Goal: Answer question/provide support: Share knowledge or assist other users

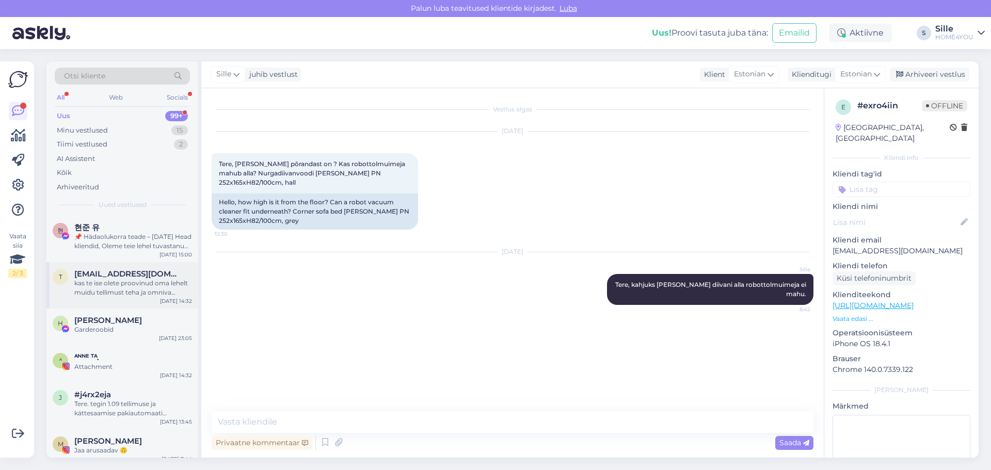
click at [86, 277] on span "[EMAIL_ADDRESS][DOMAIN_NAME]" at bounding box center [127, 273] width 107 height 9
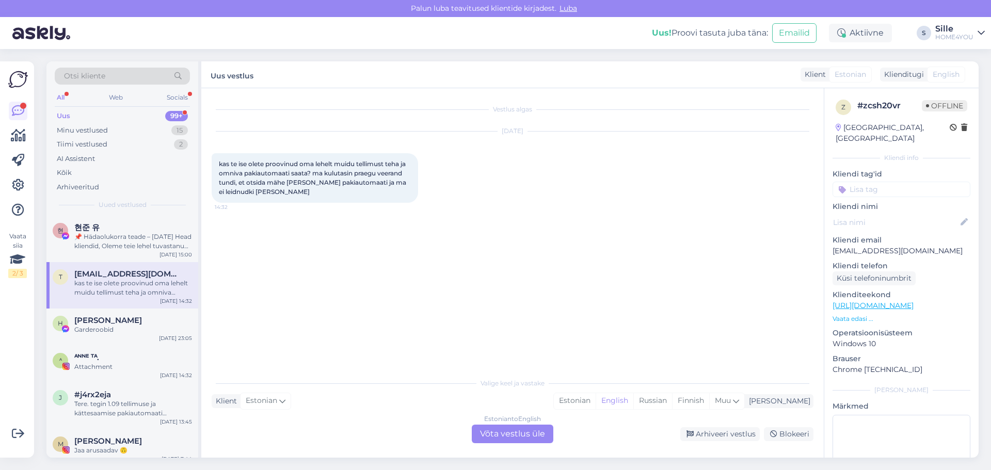
click at [490, 434] on div "Estonian to English Võta vestlus üle" at bounding box center [513, 434] width 82 height 19
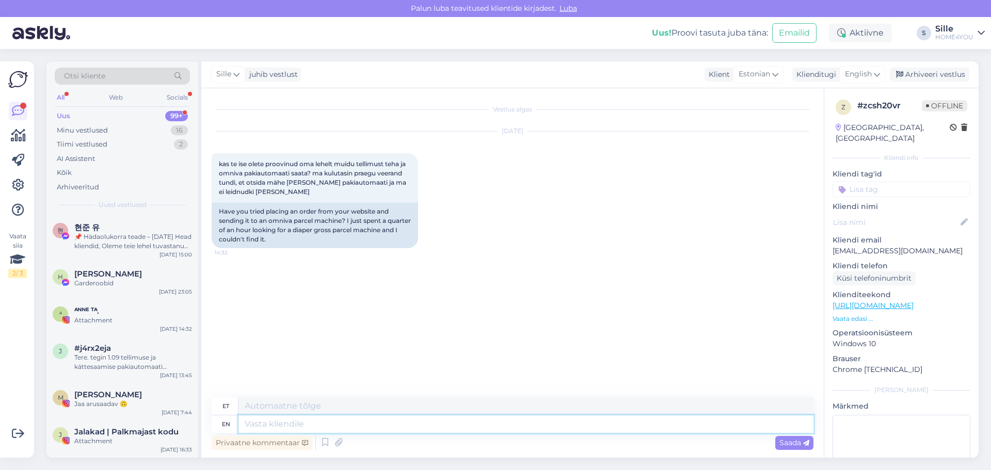
click at [322, 428] on textarea at bounding box center [525, 424] width 575 height 18
type textarea "Tere,"
type textarea "Tere, vabandame"
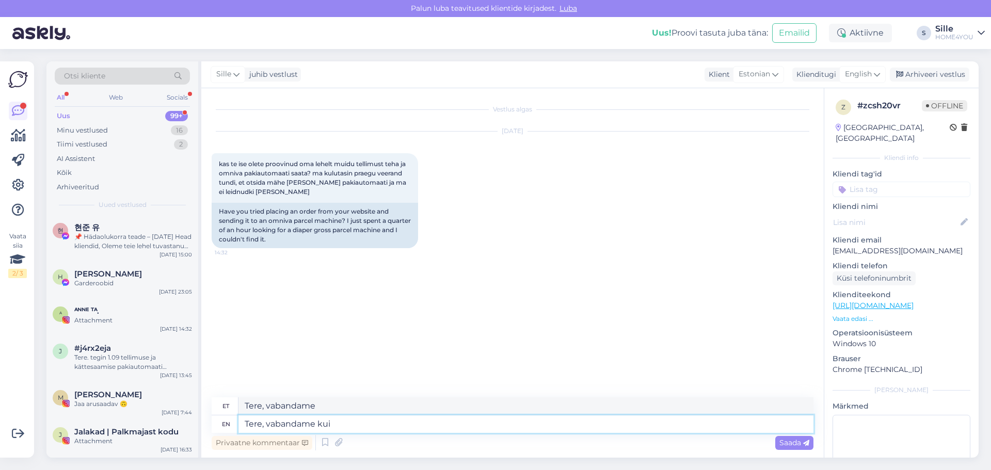
type textarea "Tere, vabandame kui"
type textarea "Tere, vabandame kui see"
type textarea "Tere, vabandame kui näe"
type textarea "Tere, vabandame k"
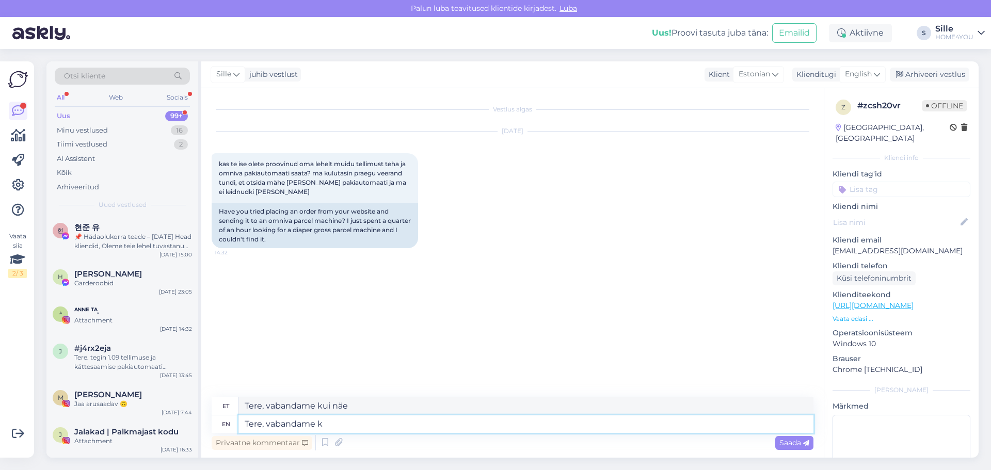
type textarea "Tere, vabandame kui"
type textarea "Tere, vabandame"
type textarea "Tere, vabandame pakiautomaat"
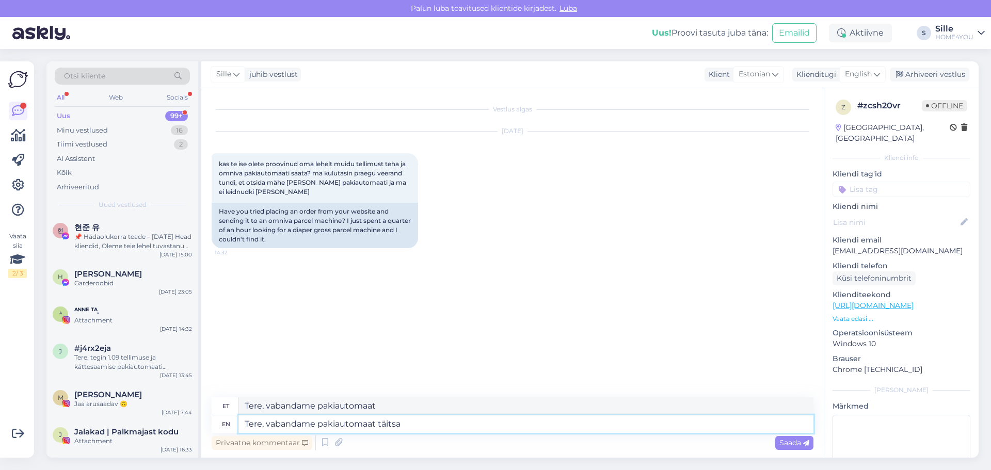
type textarea "Tere, vabandame pakiautomaat täitsa"
type textarea "Tere, vabandame pakiautomaat täitsa olemas"
type textarea "Tere, vabandame pakiautomaat täitsa olemas aga"
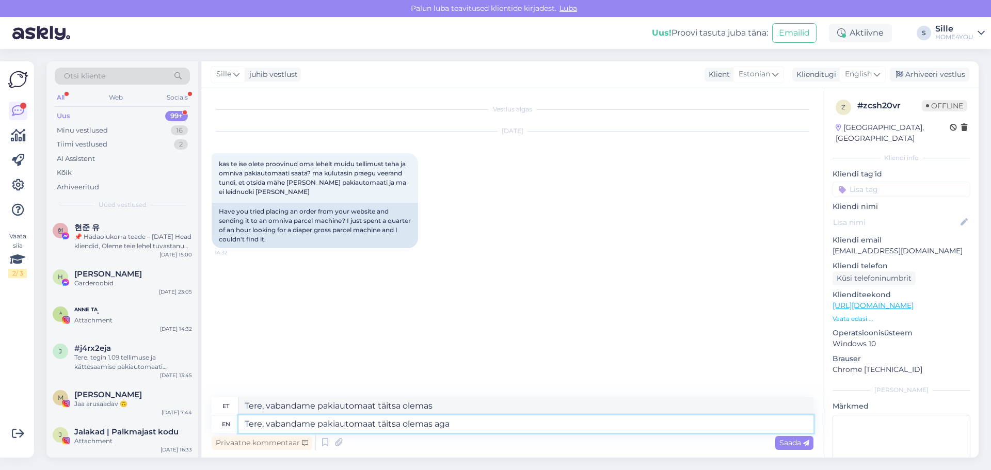
type textarea "Tere, vabandame pakiautomaat täitsa olemas aga"
type textarea "Tere, vabandame pakiautomaat täitsa olemas aga jah"
type textarea "Tere, vabandame pakiautomaat täitsa olemas aga jah tuleb"
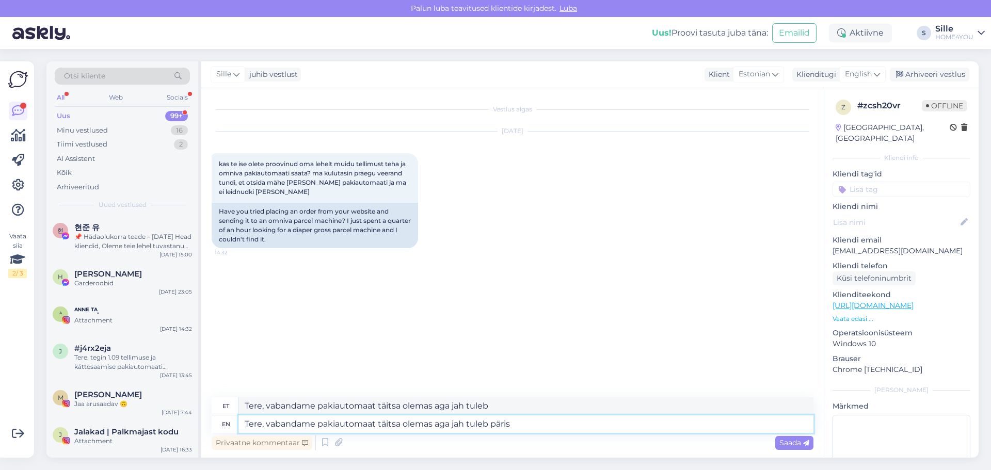
type textarea "Tere, vabandame pakiautomaat täitsa olemas aga jah tuleb päris"
type textarea "Tere, vabandame pakiautomaat täitsa olemas aga jah tuleb [PERSON_NAME]"
type textarea "Tere, vabandame pakiautomaat täitsa olemas aga jah tuleb [PERSON_NAME] välja,"
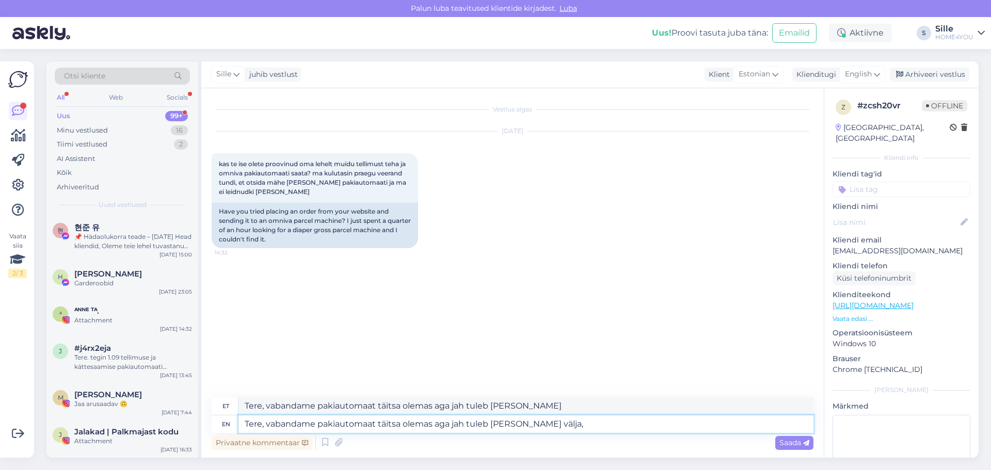
type textarea "Tere, vabandame pakiautomaat täitsa olemas aga jah tuleb [PERSON_NAME] välja,"
type textarea "Tere, vabandame pakiautomaat täitsa olemas aga jah tuleb [PERSON_NAME] välja, k…"
type textarea "Tere, vabandame pakiautomaat täitsa olemas aga jah tuleb [PERSON_NAME] välja,"
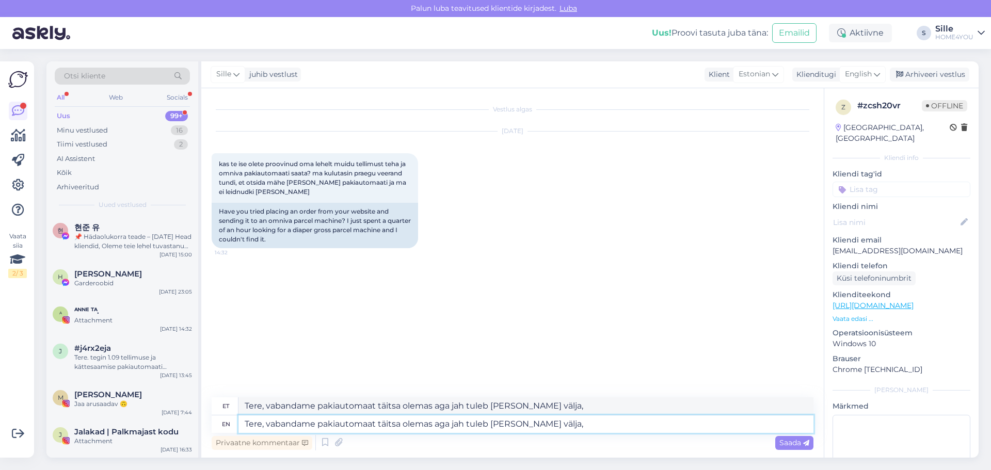
type textarea "Tere, vabandame pakiautomaat täitsa olemas aga jah tuleb [PERSON_NAME] välja"
click at [268, 424] on textarea "Tere, vabandame pakiautomaat täitsa olemas aga jah tuleb [PERSON_NAME] välja" at bounding box center [525, 424] width 575 height 18
type textarea "Tere, täname tähelepanekus eest ja vabandame pakiautomaat täitsa olemas aga jah…"
type textarea "Tere, täname tähelepanekuid eest ja vabandame pakiautomaat täitsa olemas aga ja…"
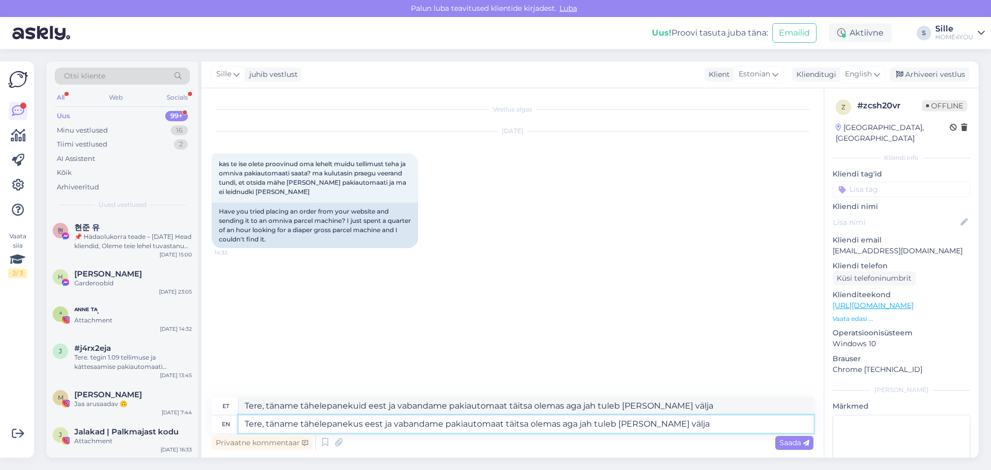
click at [446, 425] on textarea "Tere, täname tähelepanekus eest ja vabandame pakiautomaat täitsa olemas aga jah…" at bounding box center [525, 424] width 575 height 18
type textarea "Tere, täname tähelepanekus eest ja vabandame.pakiautomaat täitsa olemas aga jah…"
type textarea "Tere, täname tähelepanekuid eest ja vabandame.pakiautomaat täitsa olemas aga ja…"
type textarea "Tere, täname tähelepanekus eest ja vabandamepakiautomaat täitsa olemas aga jah …"
type textarea "Tere, täname tähelepanekute eest ja vabandamepakiautomaat täitsa olemas aga jah…"
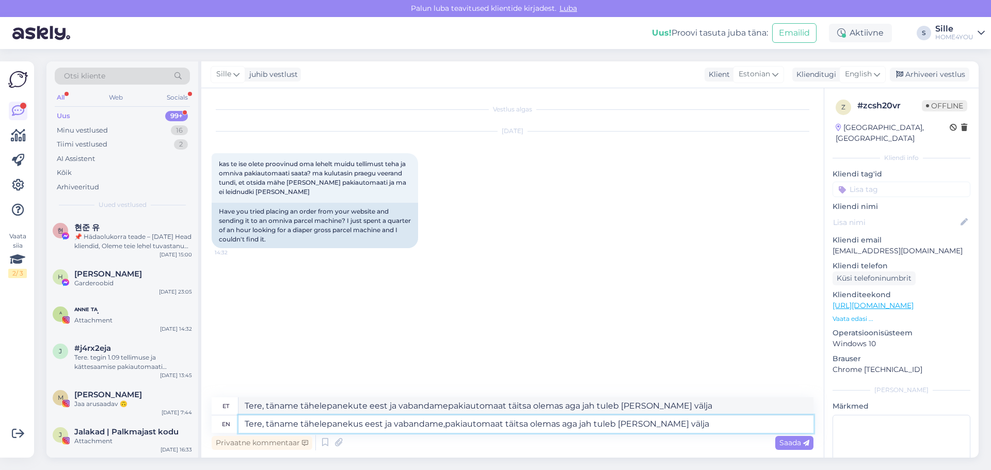
type textarea "Tere, täname tähelepanekus eest ja vabandame, pakiautomaat täitsa olemas aga ja…"
type textarea "Tere, täname tähelepanekuid eest ja vabandame, pakiautomaat täitsa olemas aga j…"
click at [725, 420] on textarea "Tere, täname tähelepanekus eest ja vabandame, pakiautomaat täitsa olemas aga ja…" at bounding box center [525, 424] width 575 height 18
type textarea "Tere, täname tähelepanekus eest ja vabandame, pakiautomaat täitsa olemas aga ja…"
type textarea "Tere, täname tähelepanekuid eest ja vabandame, pakiautomaat täitsa olemas aga j…"
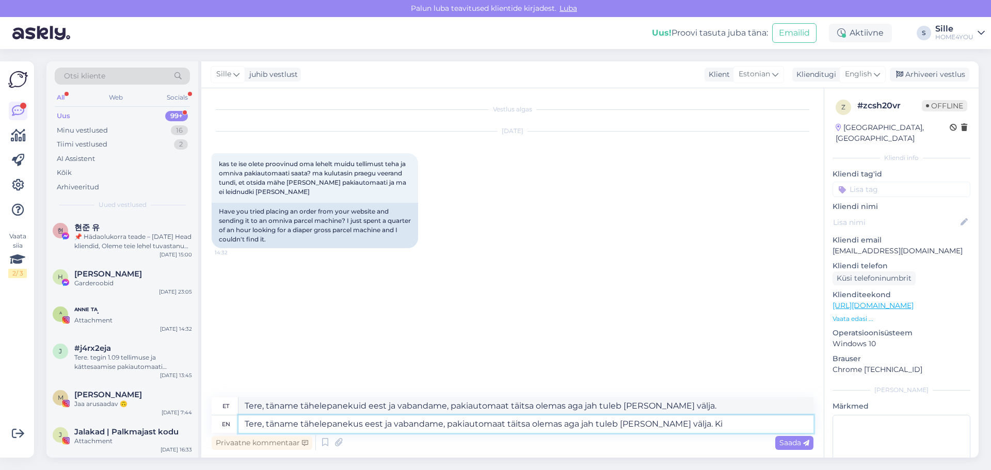
type textarea "Tere, täname tähelepanekus eest ja vabandame, pakiautomaat täitsa olemas aga ja…"
type textarea "Tere, täname tähelepanekuid eest ja vabandame, pakiautomaat täitsa olemas aga j…"
type textarea "Tere, täname tähelepanekus eest ja vabandame, pakiautomaat täitsa olemas aga ja…"
type textarea "Tere, täname tähelepanekuid eest ja vabandame, pakiautomaat täitsa olemas aga j…"
type textarea "Tere, täname tähelepanekus eest ja vabandame, pakiautomaat täitsa olemas aga ja…"
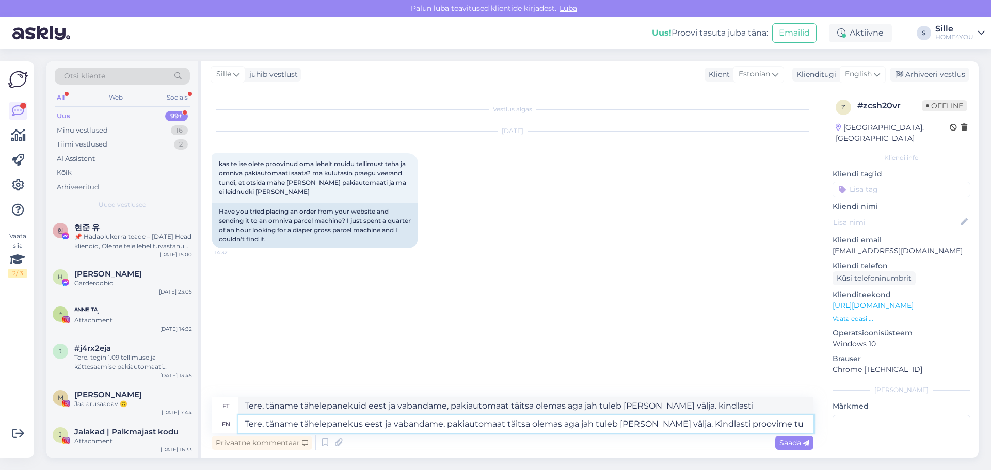
type textarea "Tere, täname tähelepanekuid eest ja vabandame, pakiautomaat täitsa olemas aga j…"
type textarea "Tere, täname tähelepanekus eest ja vabandame, pakiautomaat täitsa olemas aga ja…"
type textarea "Tere, täname tähelepanekuid eest ja vabandame, pakiautomaat täitsa olemas aga j…"
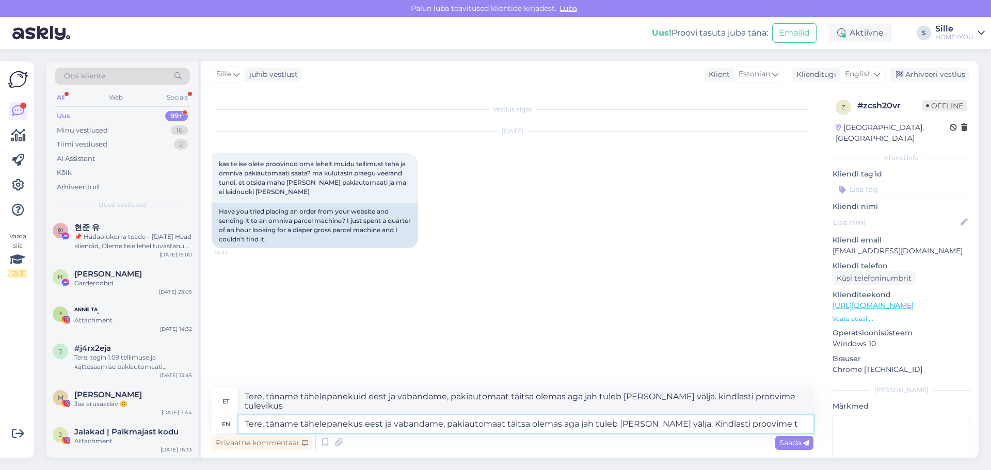
type textarea "Tere, täname tähelepanekus eest ja vabandame, pakiautomaat täitsa olemas aga ja…"
type textarea "Tere, täname tähelepanekuid eest ja vabandame, pakiautomaat täitsa olemas aga j…"
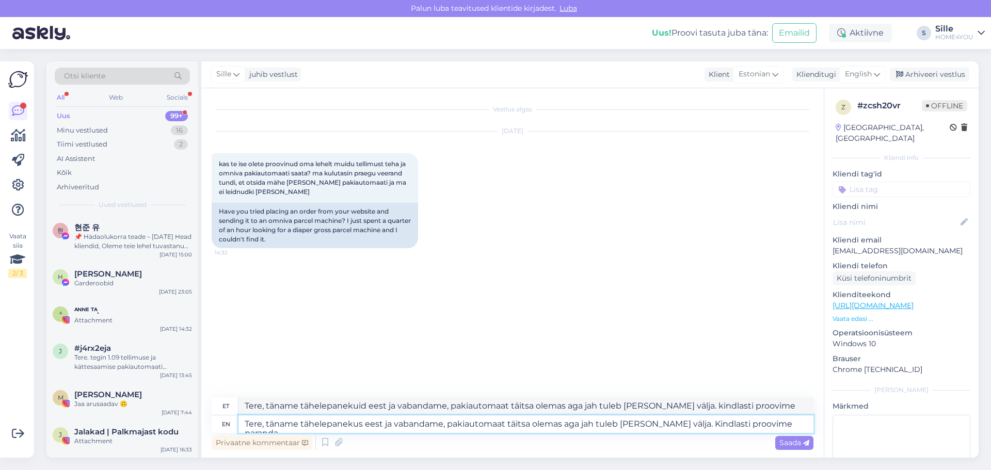
type textarea "Tere, täname tähelepanekus eest ja vabandame, pakiautomaat täitsa olemas aga ja…"
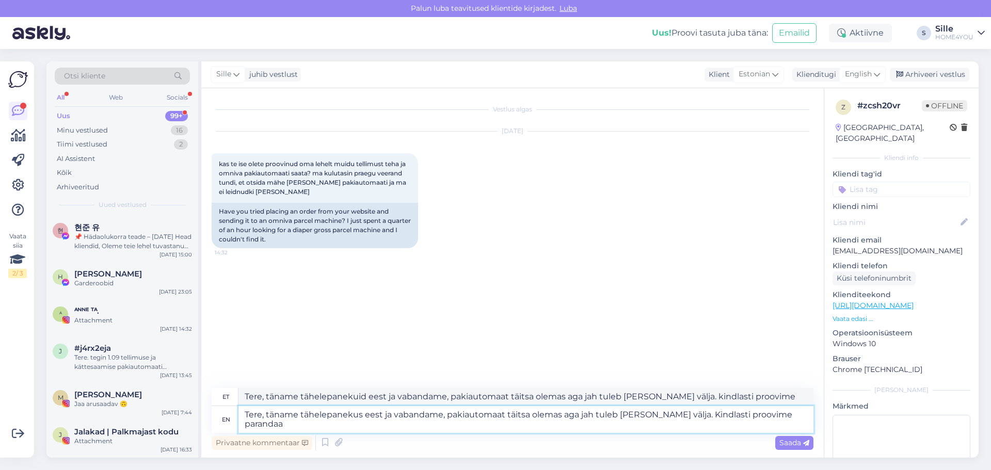
type textarea "Tere, täname tähelepanekuid eest ja vabandame, pakiautomaat täitsa olemas aga j…"
type textarea "Tere, täname tähelepanekus eest ja vabandame, pakiautomaat täitsa olemas aga ja…"
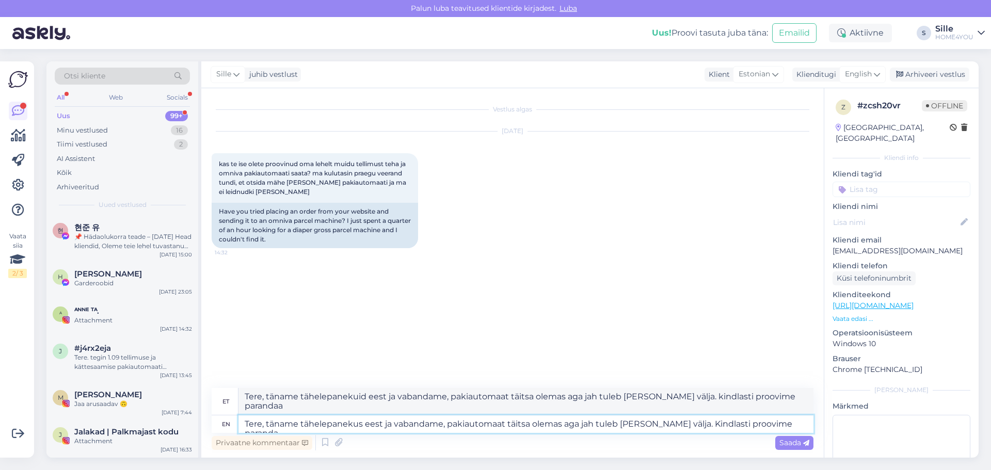
type textarea "Tere, täname tähelepanekuid eest ja vabandame, pakiautomaat täitsa olemas aga j…"
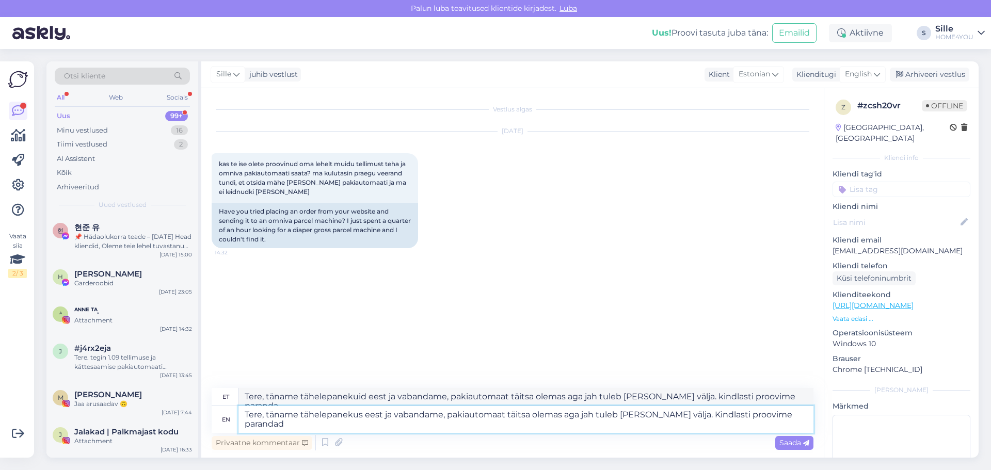
type textarea "Tere, täname tähelepanekus eest ja vabandame, pakiautomaat täitsa olemas aga ja…"
type textarea "Tere, täname tähelepanekuid eest ja vabandame, pakiautomaat täitsa olemas aga j…"
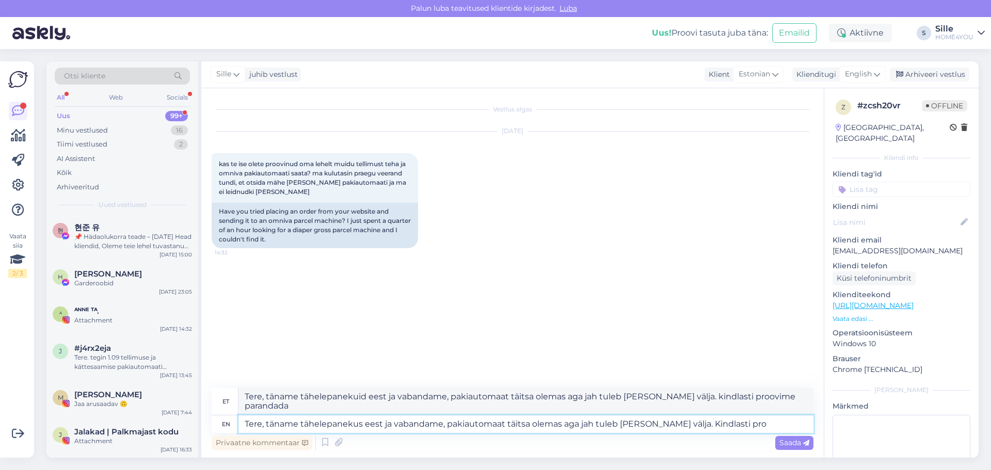
type textarea "Tere, täname tähelepanekus eest ja vabandame, pakiautomaat täitsa olemas aga ja…"
type textarea "Tere, täname tähelepanekuid eest ja vabandame, pakiautomaat täitsa olemas aga j…"
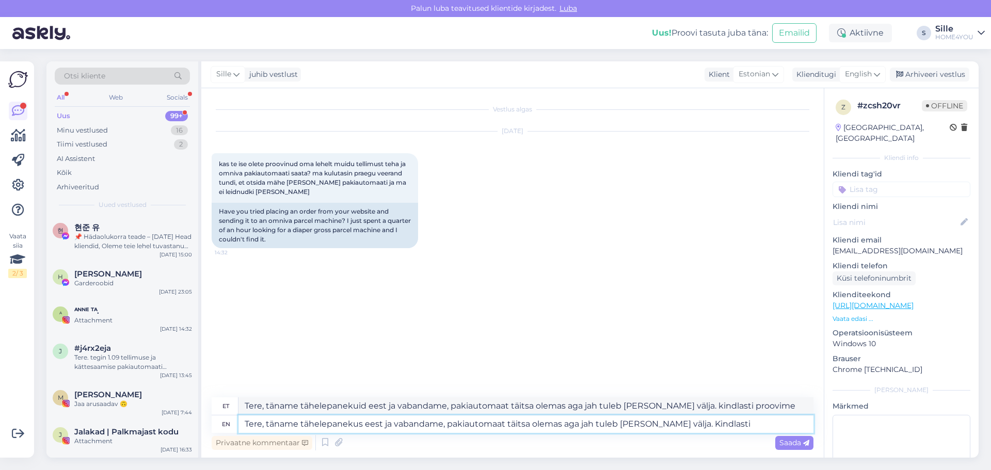
type textarea "Tere, täname tähelepanekus eest ja vabandame, pakiautomaat täitsa olemas aga ja…"
type textarea "Tere, täname tähelepanekuid eest ja vabandame, pakiautomaat täitsa olemas aga j…"
type textarea "Tere, täname tähelepanekus eest ja vabandame, pakiautomaat täitsa olemas aga ja…"
type textarea "Tere, täname tähelepanekuid eest ja vabandame, pakiautomaat täitsa olemas aga j…"
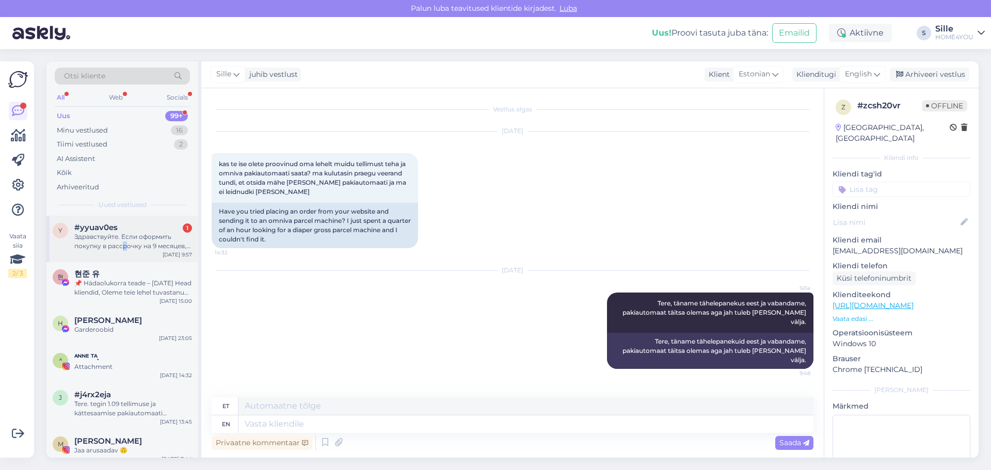
click at [124, 245] on div "Здравствуйте. Если оформить покупку в рассрочку на 9 месяцев, можно ли будет по…" at bounding box center [133, 241] width 118 height 19
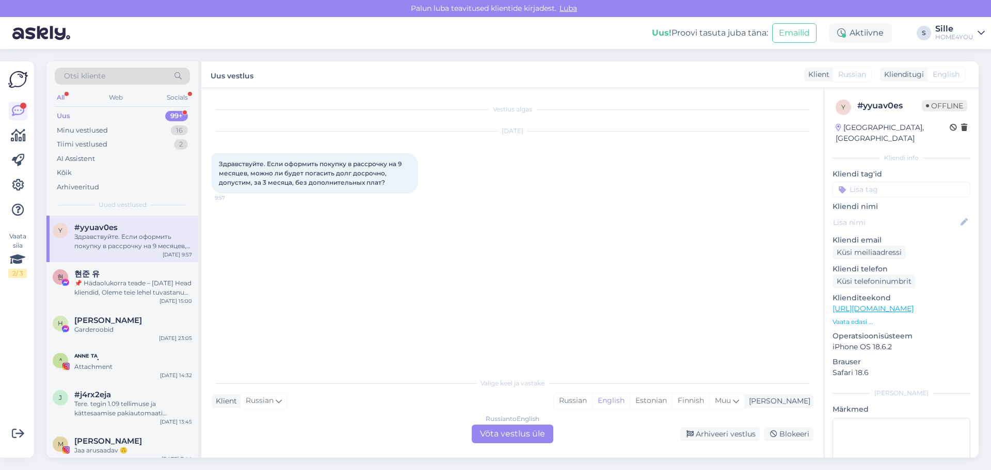
click at [506, 439] on div "Russian to English Võta vestlus üle" at bounding box center [513, 434] width 82 height 19
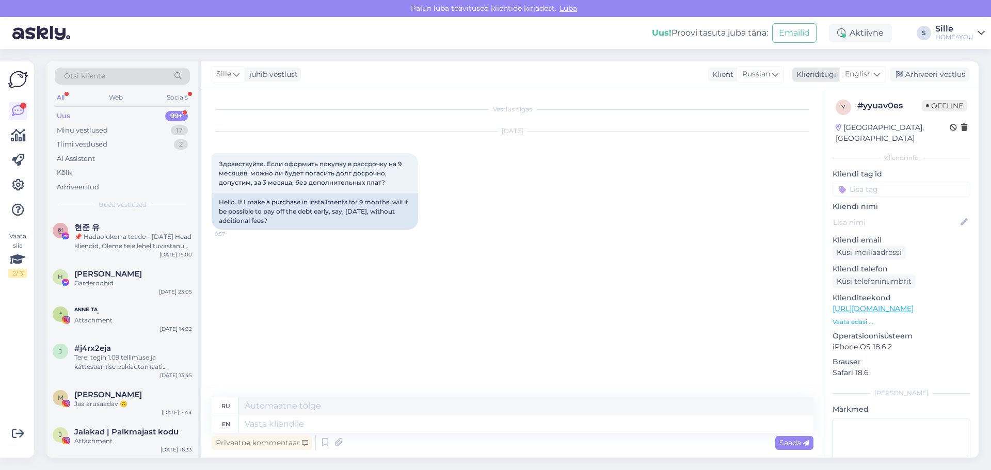
click at [865, 78] on span "English" at bounding box center [858, 74] width 27 height 11
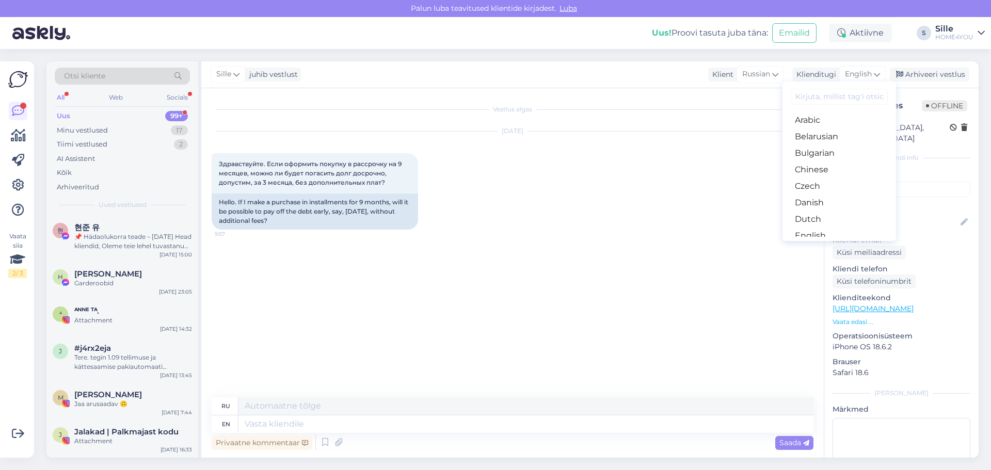
click at [823, 244] on link "Estonian" at bounding box center [839, 252] width 114 height 17
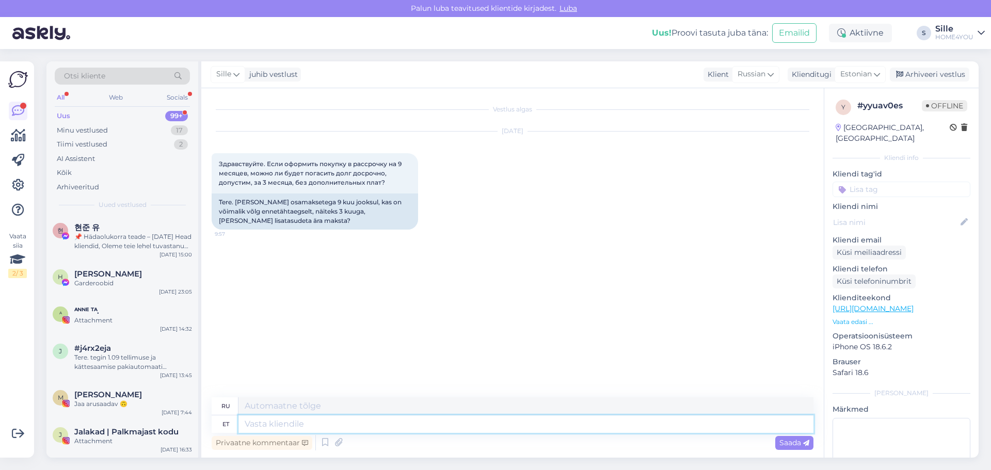
click at [485, 426] on textarea at bounding box center [525, 424] width 575 height 18
click at [428, 424] on textarea at bounding box center [525, 424] width 575 height 18
click at [385, 419] on textarea at bounding box center [525, 424] width 575 height 18
type textarea "Tere"
type textarea "Привет"
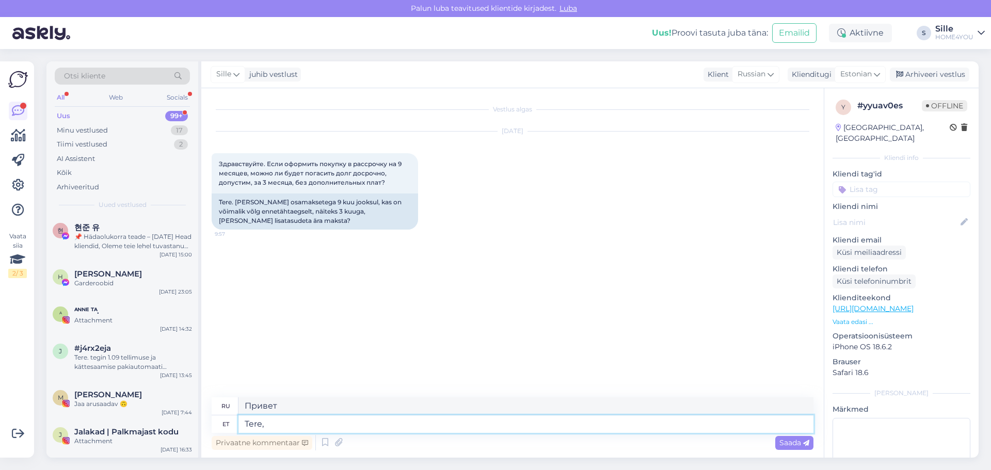
type textarea "Tere,"
type textarea "Привет,"
type textarea "Tere, 0Intress ku"
type textarea "Привет, 0Interest"
type textarea "Tere, 0Intress kui"
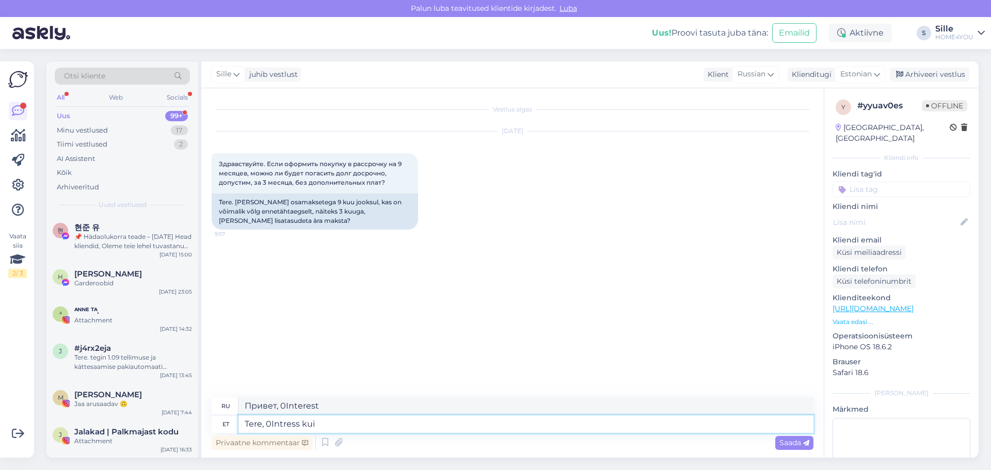
type textarea "Привет, 0Интересно, если"
type textarea "Tere, 0Intress kui võtate"
type textarea "Привет, 0Интересов, если возьмёшь"
type textarea "Tere, 0Intress kui võtate 12"
type textarea "Здравствуйте, 0Интересов, если вы возьмете 12"
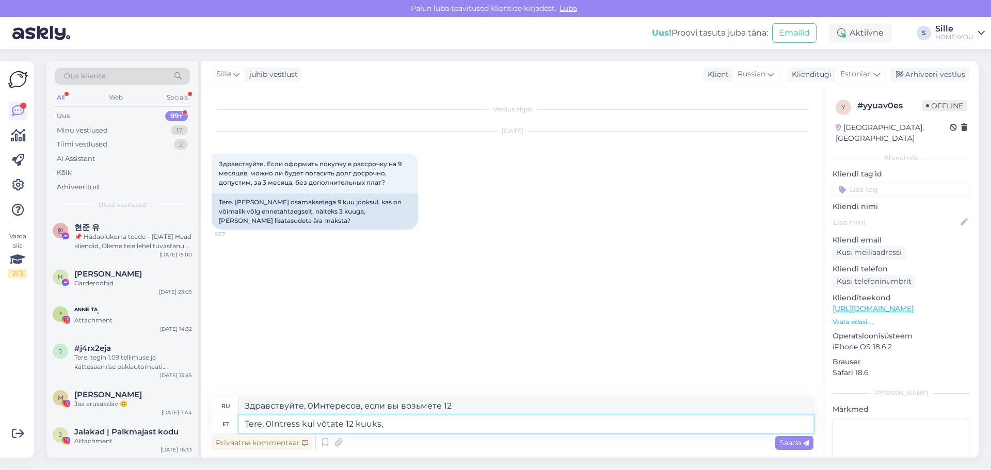
type textarea "Tere, 0Intress kui võtate 12 kuuks,"
type textarea "Здравствуйте, 0 процентов, если брать на 12 месяцев."
type textarea "Tere, 0Intress kui võtate 12 kuuks, t"
type textarea "Здравствуйте, 0 процентов, если брать на 12 месяцев,"
type textarea "Tere, 0Intress kui võtate 12 kuuks, täpsed"
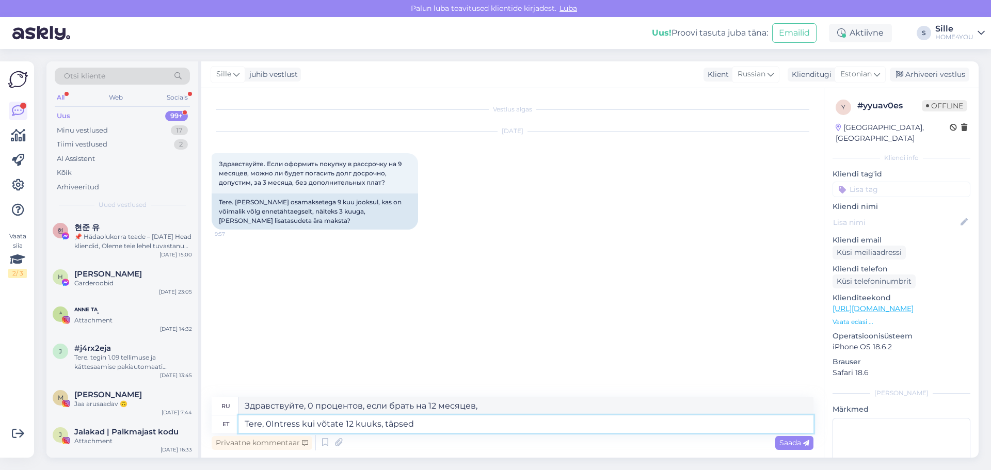
type textarea "Здравствуйте, 0 процентов, если брать на 12 месяцев, ровно"
type textarea "Tere, 0Intress kui võtate 12 kuuks, täpsed tingimused s"
type textarea "Здравствуйте, 0 процентов, если брать на 12 месяцев, точные условия"
type textarea "Tere, 0Intress kui võtate 12 kuuks, täpsed tingimused saate"
type textarea "Здравствуйте, 0 процентов, если брать на 12 месяцев, вы получите точные условия"
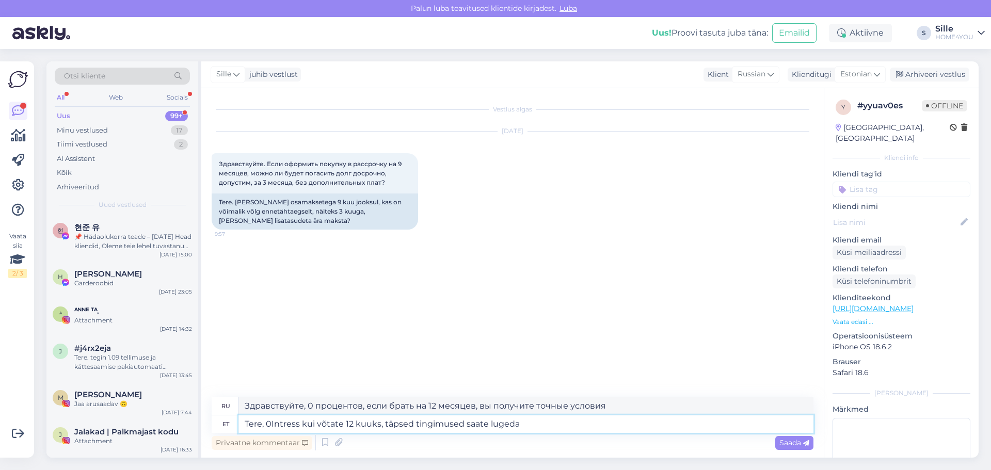
type textarea "Tere, 0Intress kui võtate 12 kuuks, täpsed tingimused saate lugeda m"
type textarea "Здравствуйте, 0 процентов, если брать на 12 месяцев, вы можете прочитать точные…"
type textarea "Tere, 0Intress kui võtate 12 kuuks, täpsed tingimused saate lugeda meie k"
type textarea "Здравствуйте, 0% процентов, если вы возьмете его на 12 месяцев, вы можете прочи…"
type textarea "Tere, 0Intress kui võtate 12 kuuks, täpsed tingimused saate lugeda meie koduleh…"
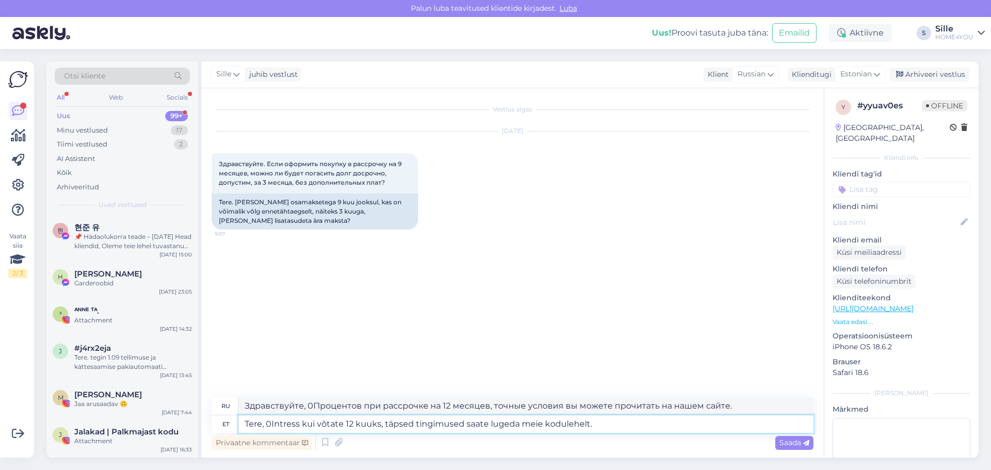
type textarea "Здравствуйте, 0 процентов при рассрочке на 12 месяцев, точные условия вы можете…"
click at [271, 422] on textarea "Tere, 0Intress kui võtate 12 kuuks, täpsed tingimused saate lugeda meie koduleh…" at bounding box center [525, 424] width 575 height 18
click at [272, 421] on textarea "Tere, 0 [PERSON_NAME] võtate 12 kuuks, täpsed tingimused saate lugeda meie kodu…" at bounding box center [525, 424] width 575 height 18
type textarea "Tere, [PERSON_NAME] võtate 12 kuuks, täpsed tingimused saate lugeda meie kodule…"
type textarea "Здравствуйте, если вы берете кредит на 12 месяцев, то точные условия вы можете …"
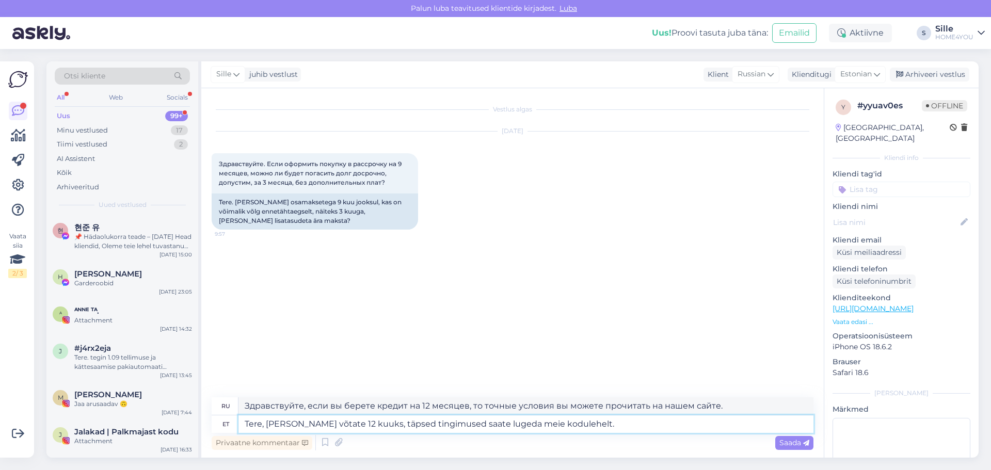
click at [295, 422] on textarea "Tere, [PERSON_NAME] võtate 12 kuuks, täpsed tingimused saate lugeda meie kodule…" at bounding box center [525, 424] width 575 height 18
type textarea "Tere, Intress 0 kui võtate 12 kuuks, täpsed tingimused saate lugeda meie kodule…"
type textarea "Здравствуйте, 0 процентов при рассрочке на 12 месяцев, точные условия вы можете…"
click at [620, 425] on textarea "Tere, Intress 0 kui võtate 12 kuuks, täpsed tingimused saate lugeda meie kodule…" at bounding box center [525, 424] width 575 height 18
type textarea "Tere, Intress 0 kui võtate 12 kuuks, täpsed tingimused saate lugeda meie kodule…"
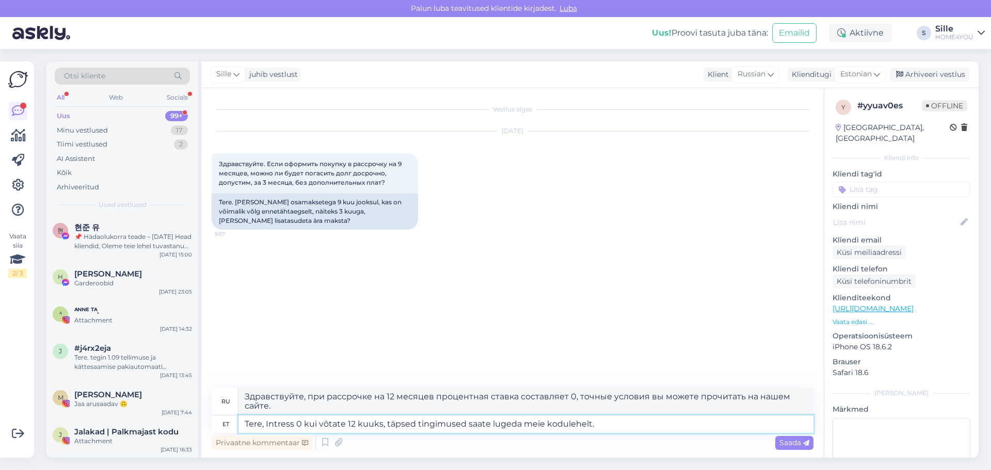
type textarea "Здравствуйте, 0 процентов при рассрочке на 12 месяцев, точные условия вы можете…"
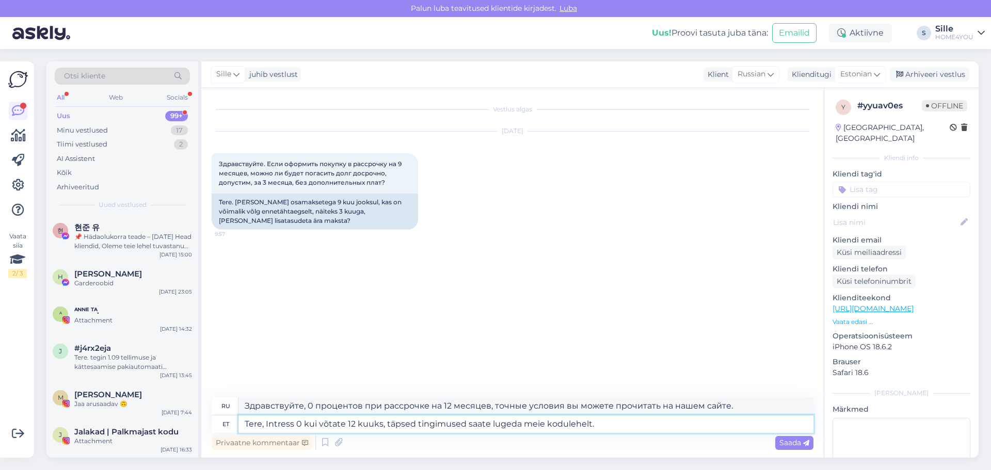
paste textarea "[URL][DOMAIN_NAME]"
type textarea "Tere, Intress 0 kui võtate 12 kuuks, täpsed tingimused saate lugeda meie kodule…"
type textarea "Здравствуйте, 0 процентов при рассрочке на 12 месяцев, точные условия можно про…"
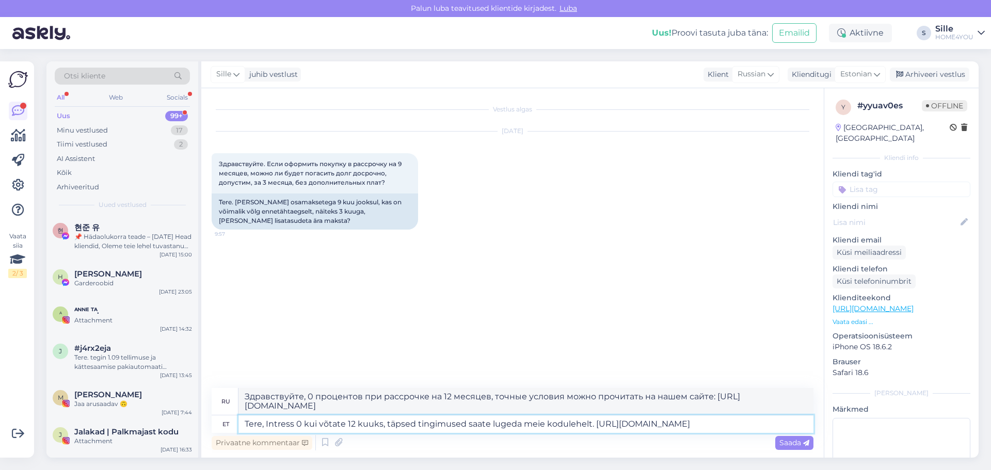
type textarea "Tere, Intress 0 kui võtate 12 kuuks, täpsed tingimused saate lugeda meie kodule…"
click at [782, 450] on div "Privaatne kommentaar Saada" at bounding box center [513, 443] width 602 height 20
click at [787, 438] on div "Saada" at bounding box center [794, 443] width 38 height 14
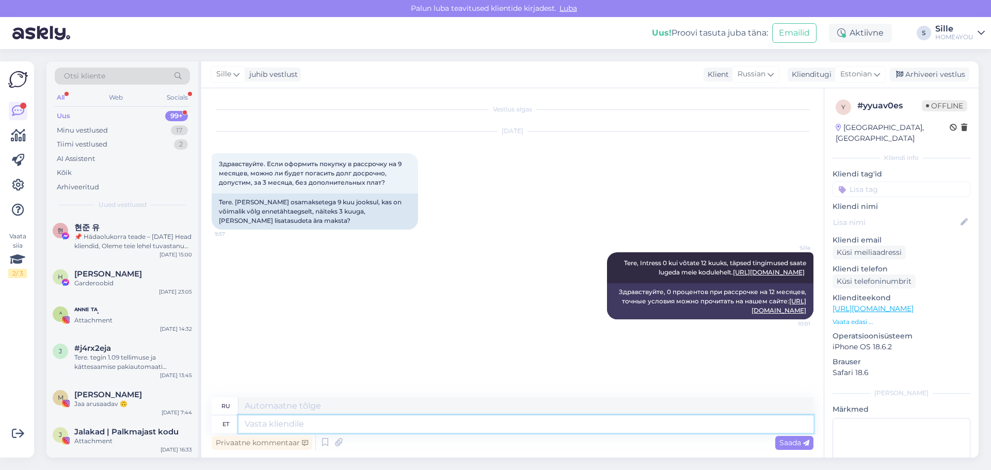
paste textarea "[URL][DOMAIN_NAME]"
type textarea "[URL][DOMAIN_NAME]"
click at [788, 442] on span "Saada" at bounding box center [794, 442] width 30 height 9
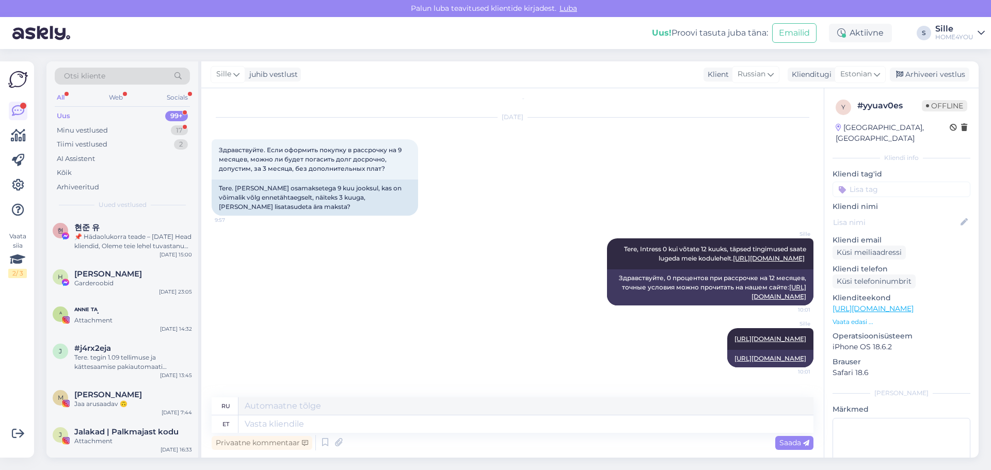
scroll to position [132, 0]
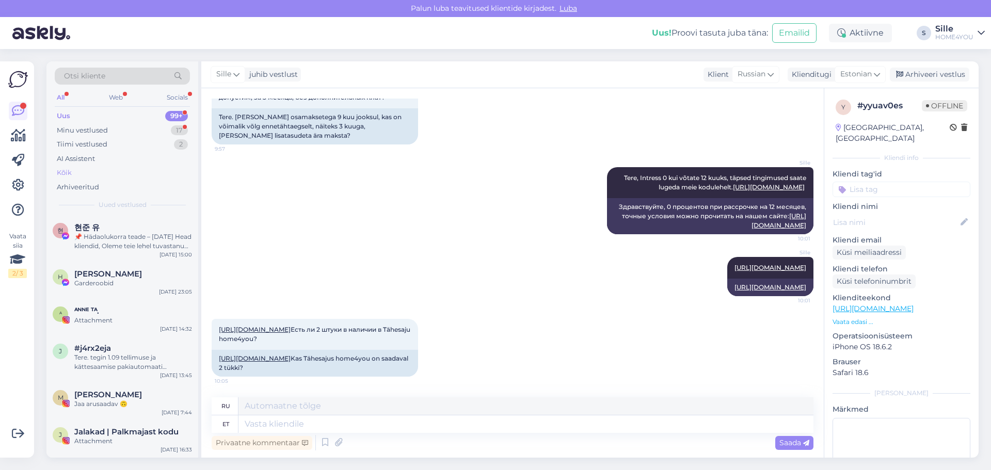
click at [55, 171] on div "Kõik" at bounding box center [122, 173] width 135 height 14
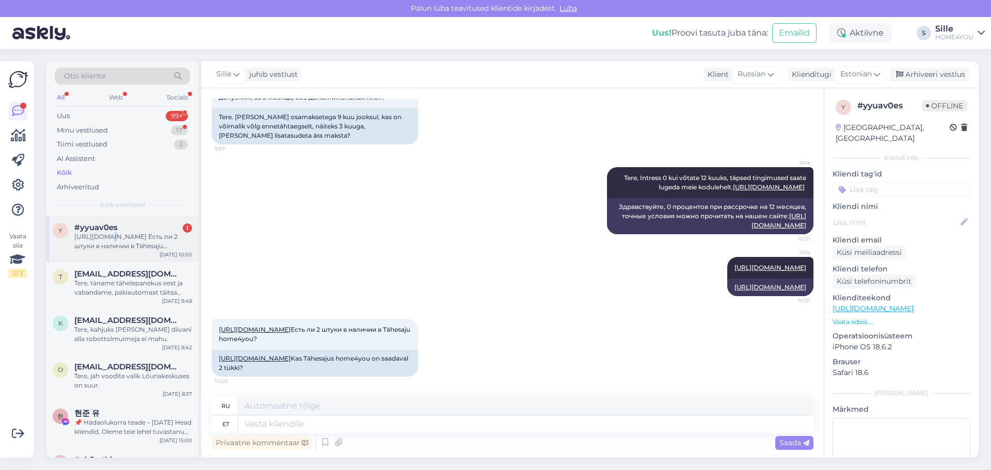
click at [108, 236] on div "[URL][DOMAIN_NAME] Есть ли 2 штуки в наличии в Tähesaju home4you?" at bounding box center [133, 241] width 118 height 19
click at [291, 355] on link "[URL][DOMAIN_NAME]" at bounding box center [255, 359] width 72 height 8
click at [377, 425] on textarea at bounding box center [525, 424] width 575 height 18
type textarea "jah"
type textarea "да"
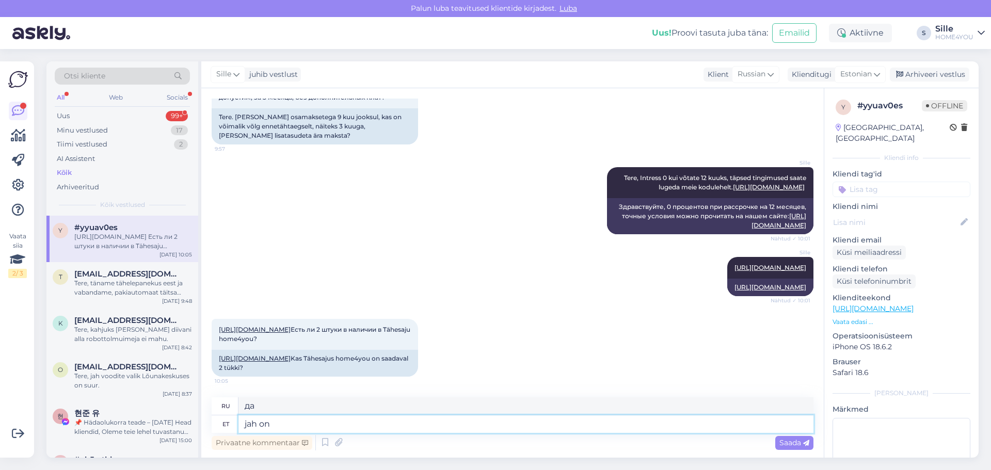
type textarea "jah on"
type textarea "Да, это"
type textarea "jah on olemas"
type textarea "да, есть"
type textarea "jah on olemas 2 tk"
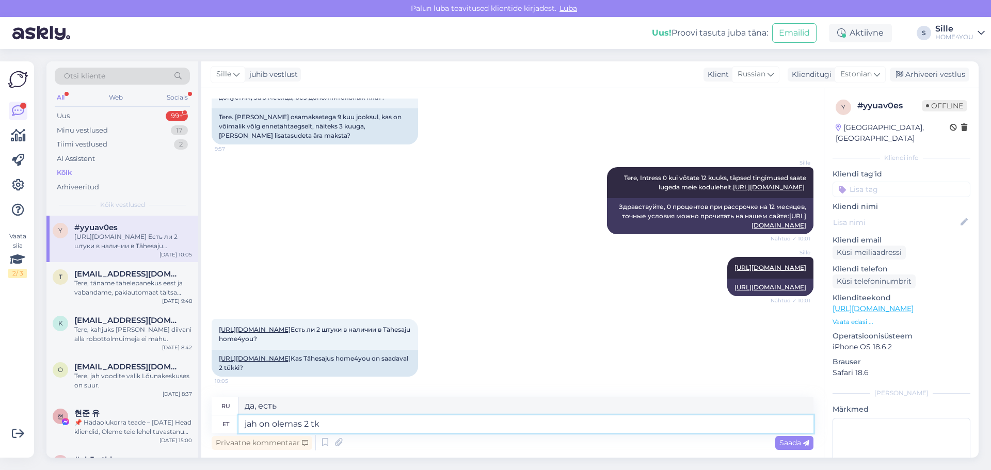
type textarea "да, их 2"
type textarea "jah on olemas 2 tk"
type textarea "да есть 2 шт"
type textarea "jah on olemas 2 tk Tähesaju k"
type textarea "да, есть 2 шт. Звездного мозга"
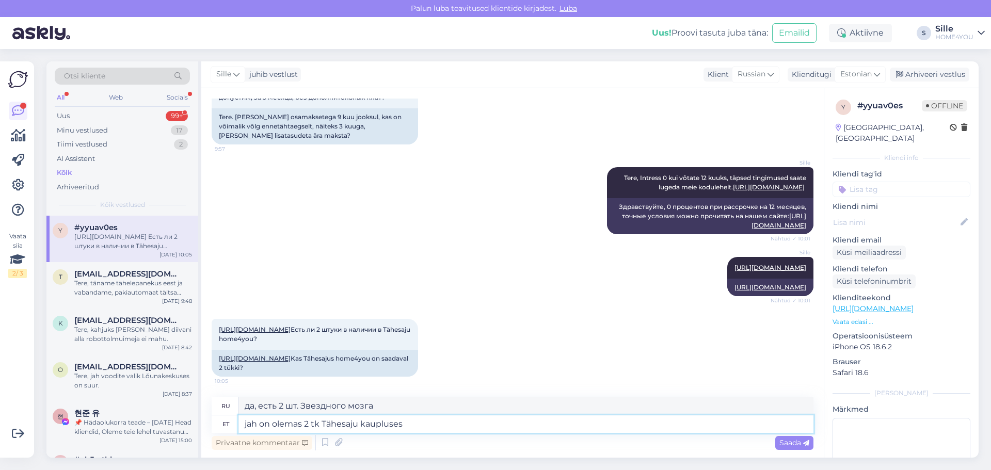
type textarea "jah on olemas 2 tk Tähesaju kaupluses."
type textarea "да, в магазине Tähesaju есть 2 штуки."
type textarea "jah on olemas 2 tk Tähesaju kaupluses."
click at [794, 445] on span "Saada" at bounding box center [794, 442] width 30 height 9
